Goal: Check status: Check status

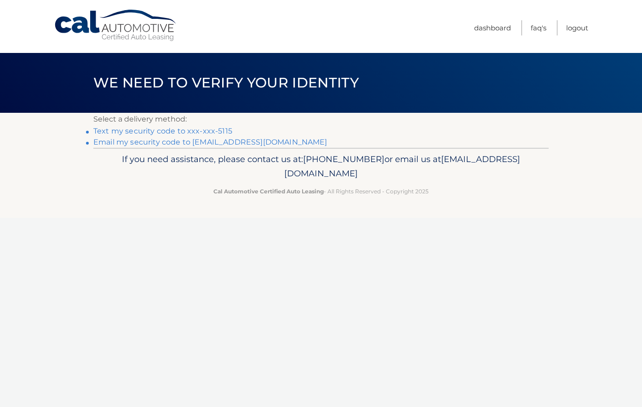
click at [217, 131] on link "Text my security code to xxx-xxx-5115" at bounding box center [162, 130] width 139 height 9
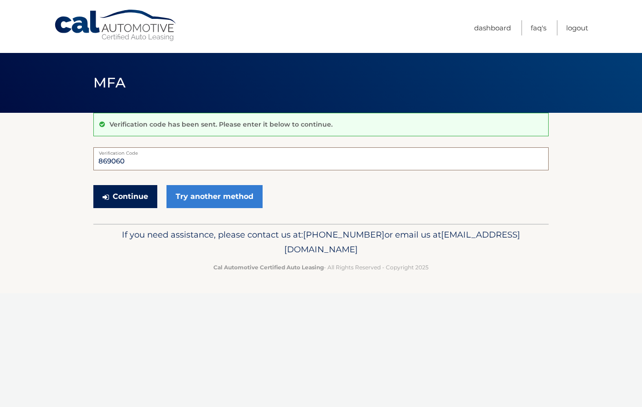
type input "869060"
click at [129, 195] on button "Continue" at bounding box center [125, 196] width 64 height 23
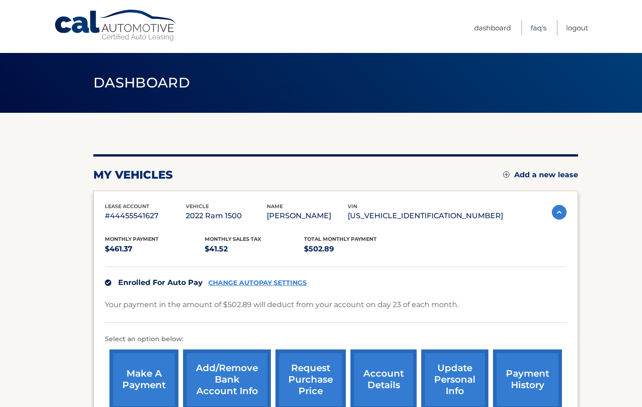
click at [539, 30] on link "FAQ's" at bounding box center [539, 27] width 16 height 15
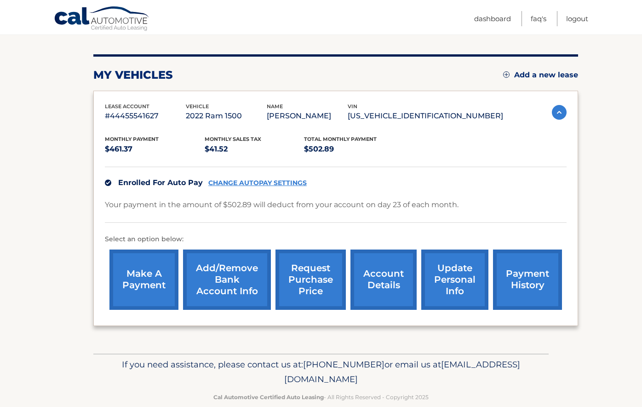
scroll to position [100, 0]
click at [403, 285] on link "account details" at bounding box center [383, 279] width 66 height 60
click at [503, 20] on link "Dashboard" at bounding box center [492, 18] width 37 height 15
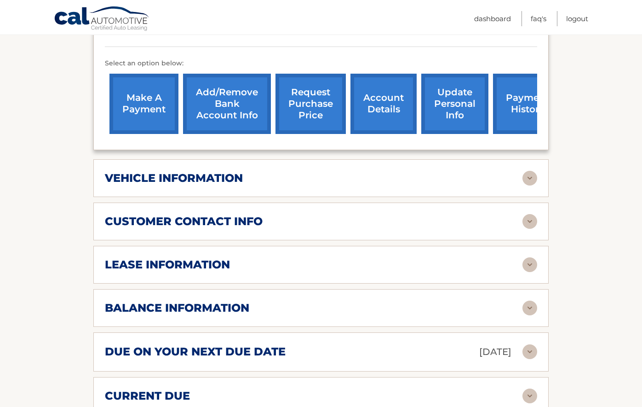
scroll to position [360, 0]
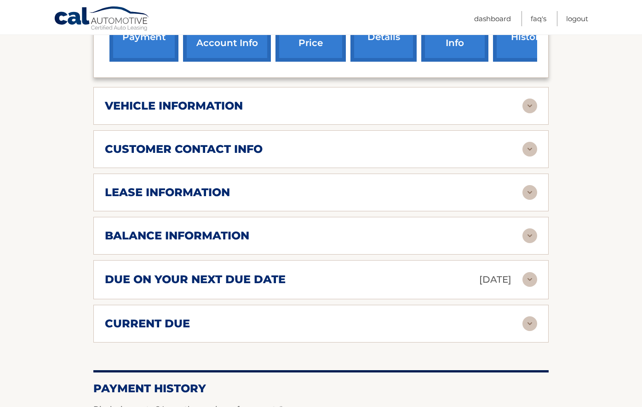
click at [347, 195] on div "lease information" at bounding box center [314, 192] width 418 height 14
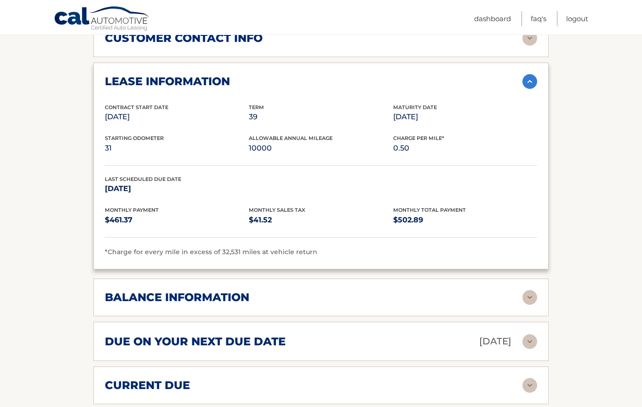
scroll to position [470, 0]
click at [355, 295] on div "balance information" at bounding box center [314, 297] width 418 height 14
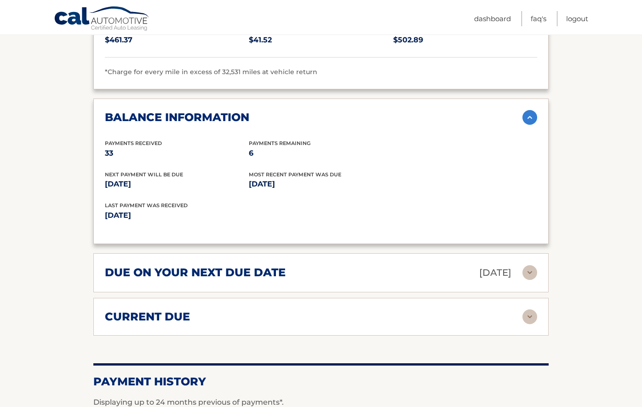
scroll to position [652, 0]
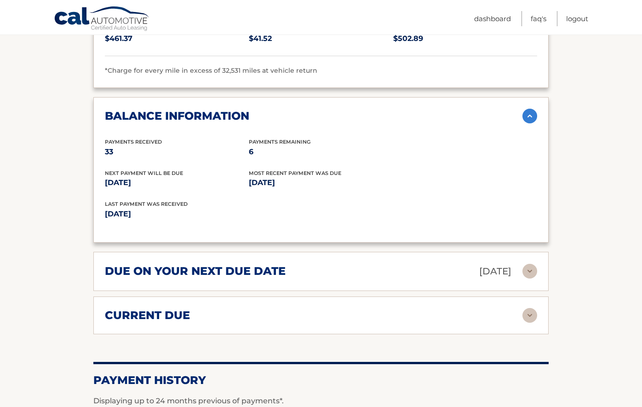
click at [330, 269] on div "due on your next due date Oct 23, 2025" at bounding box center [314, 271] width 418 height 16
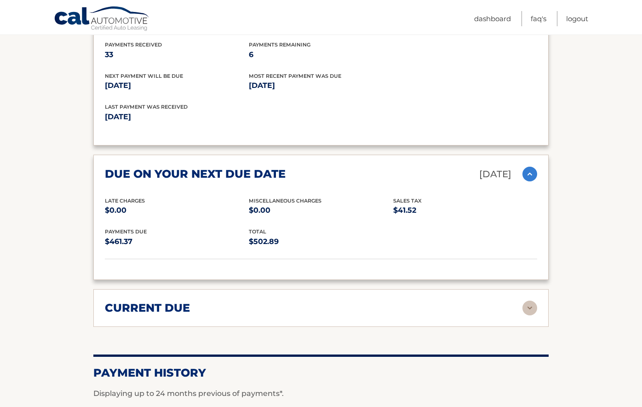
scroll to position [749, 0]
click at [314, 295] on div "current due Late Charges $0.00 Miscelleneous Charges* $0.00 Sales Tax $0.00 pay…" at bounding box center [320, 308] width 455 height 38
click at [416, 310] on div "current due" at bounding box center [314, 308] width 418 height 14
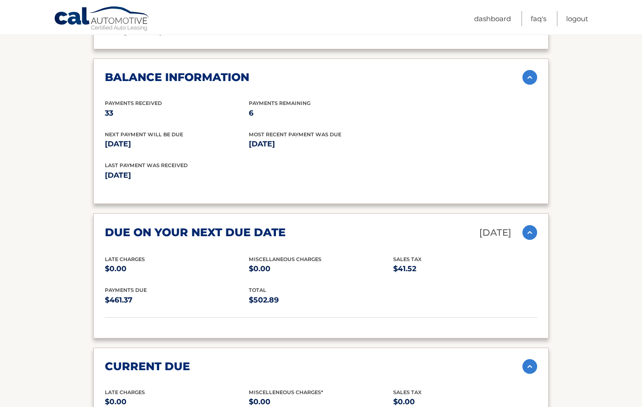
scroll to position [484, 0]
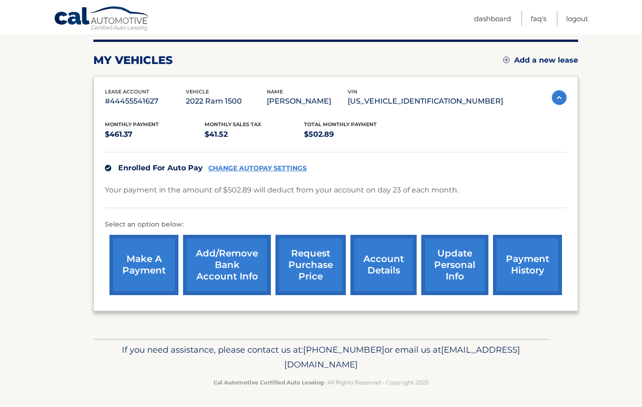
scroll to position [114, 0]
